Goal: Information Seeking & Learning: Learn about a topic

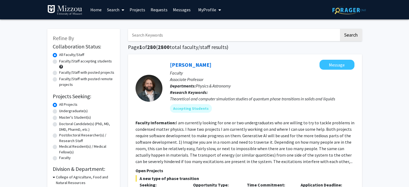
click at [191, 31] on input "Search Keywords" at bounding box center [233, 35] width 211 height 12
click at [59, 62] on label "Faculty/Staff accepting students" at bounding box center [85, 61] width 53 height 6
click at [59, 62] on input "Faculty/Staff accepting students" at bounding box center [60, 59] width 3 height 3
radio input "true"
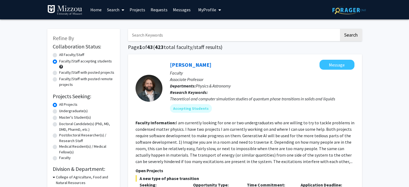
click at [144, 30] on input "Search Keywords" at bounding box center [233, 35] width 211 height 12
type input "trauma, mental health"
click at [340, 29] on button "Search" at bounding box center [351, 35] width 22 height 12
radio input "true"
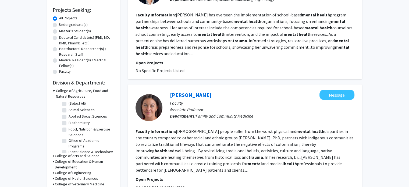
scroll to position [27, 0]
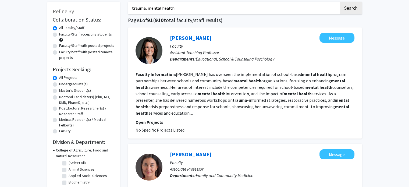
click at [59, 84] on label "Undergraduate(s)" at bounding box center [73, 84] width 28 height 6
click at [59, 84] on input "Undergraduate(s)" at bounding box center [60, 82] width 3 height 3
radio input "true"
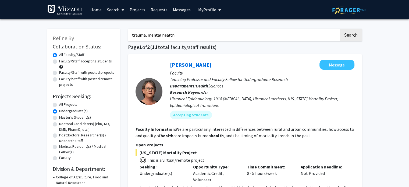
click at [188, 33] on input "trauma, mental health" at bounding box center [233, 35] width 211 height 12
drag, startPoint x: 184, startPoint y: 34, endPoint x: 78, endPoint y: 24, distance: 105.7
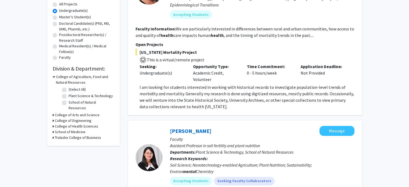
scroll to position [107, 0]
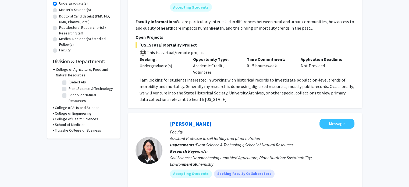
click at [53, 105] on icon at bounding box center [53, 108] width 1 height 6
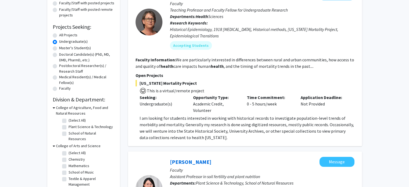
scroll to position [0, 0]
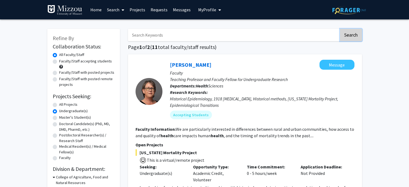
click at [348, 31] on button "Search" at bounding box center [351, 35] width 22 height 12
radio input "true"
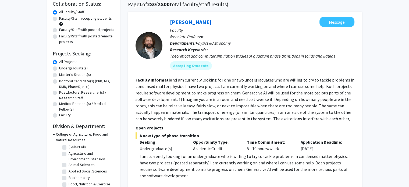
scroll to position [27, 0]
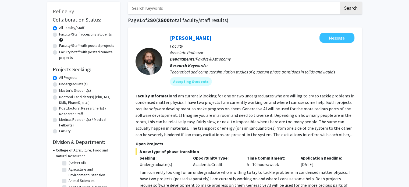
click at [59, 33] on label "Faculty/Staff accepting students" at bounding box center [85, 34] width 53 height 6
click at [59, 33] on input "Faculty/Staff accepting students" at bounding box center [60, 32] width 3 height 3
radio input "true"
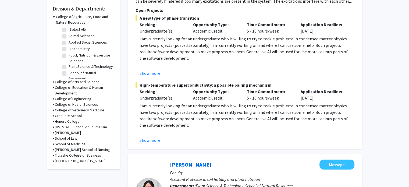
scroll to position [161, 0]
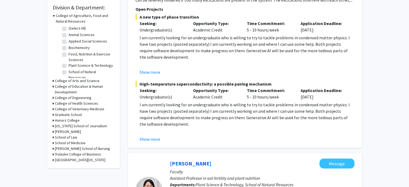
click at [53, 80] on icon at bounding box center [53, 81] width 1 height 6
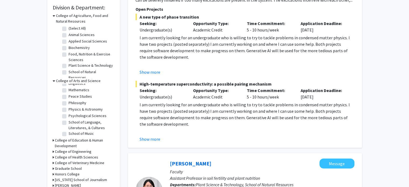
scroll to position [117, 0]
click at [69, 113] on label "Psychological Sciences" at bounding box center [88, 110] width 38 height 6
click at [69, 110] on input "Psychological Sciences" at bounding box center [70, 108] width 3 height 3
checkbox input "true"
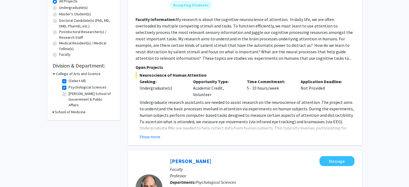
scroll to position [107, 0]
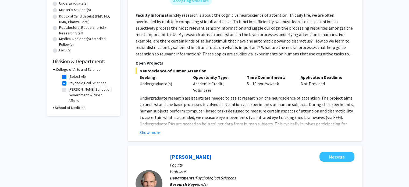
click at [54, 69] on icon at bounding box center [54, 70] width 2 height 6
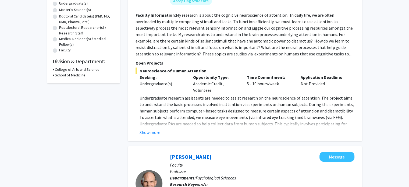
click at [54, 69] on div "College of Arts and Science" at bounding box center [84, 70] width 62 height 6
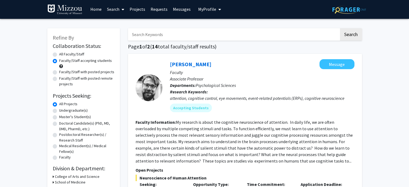
scroll to position [0, 0]
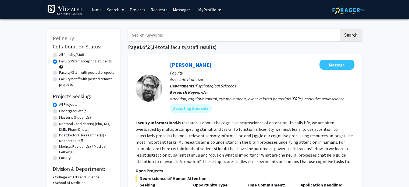
click at [59, 55] on label "All Faculty/Staff" at bounding box center [71, 55] width 25 height 6
click at [59, 55] on input "All Faculty/Staff" at bounding box center [60, 53] width 3 height 3
radio input "true"
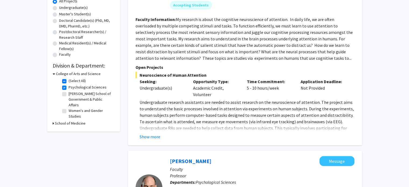
scroll to position [134, 0]
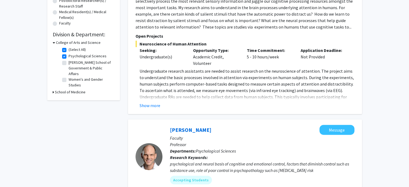
click at [53, 89] on icon at bounding box center [53, 92] width 1 height 6
click at [69, 109] on label "Psychiatry" at bounding box center [77, 112] width 17 height 6
click at [69, 109] on input "Psychiatry" at bounding box center [70, 110] width 3 height 3
checkbox input "true"
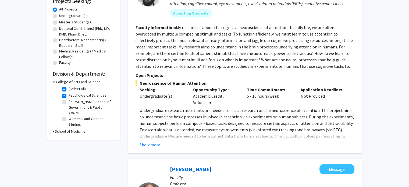
scroll to position [107, 0]
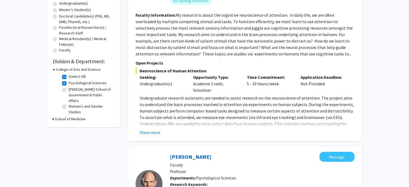
click at [53, 116] on icon at bounding box center [53, 119] width 1 height 6
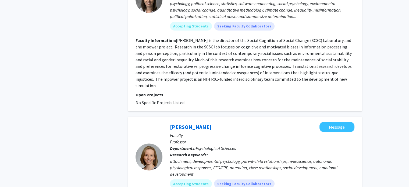
scroll to position [913, 0]
